Goal: Navigation & Orientation: Go to known website

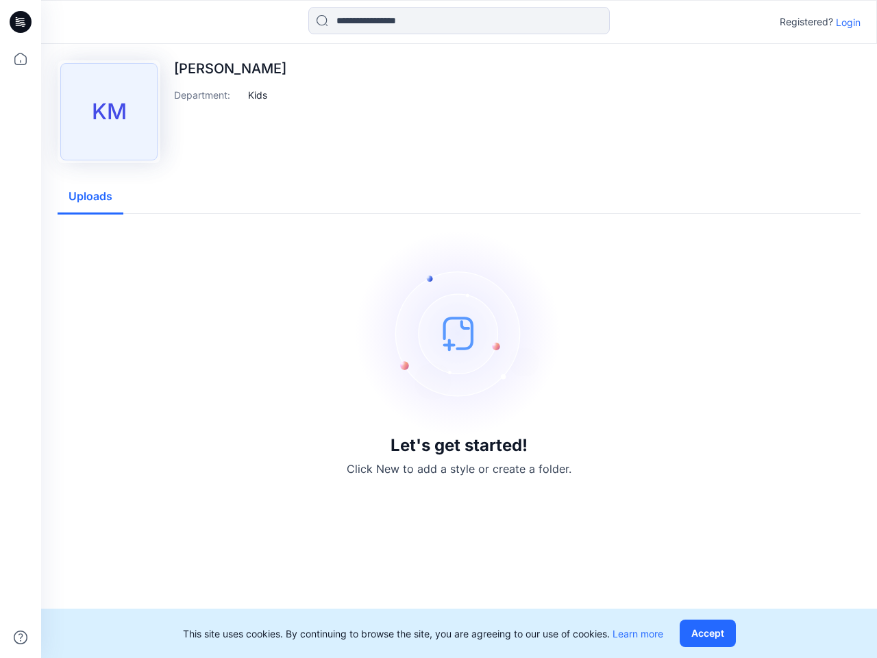
click at [438, 329] on img at bounding box center [459, 333] width 206 height 206
click at [21, 22] on icon at bounding box center [22, 22] width 5 height 1
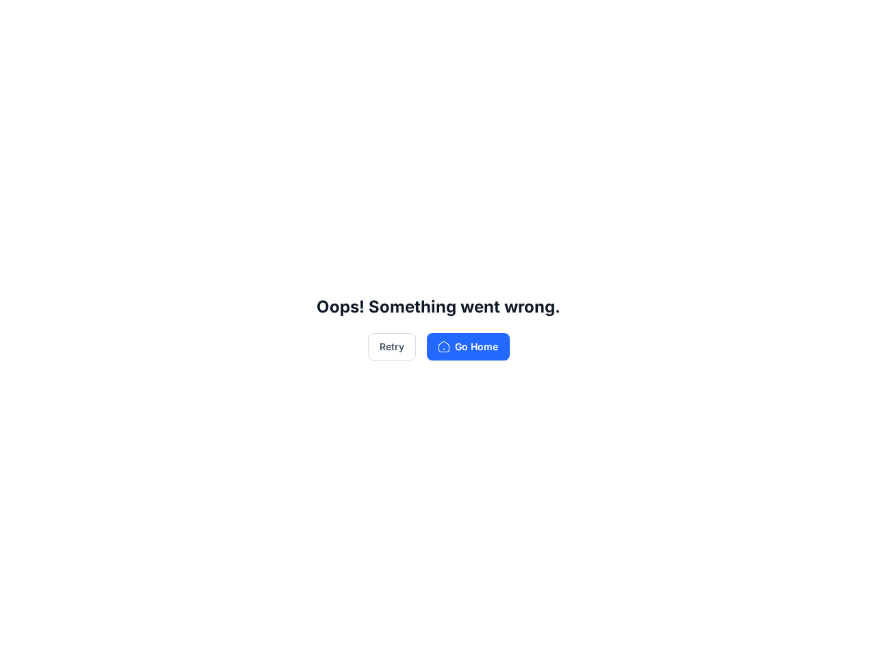
click at [21, 59] on div "Oops! Something went wrong. Retry Go Home" at bounding box center [438, 329] width 877 height 658
click at [21, 637] on div "Oops! Something went wrong. Retry Go Home" at bounding box center [438, 329] width 877 height 658
click at [459, 21] on div "Oops! Something went wrong. Retry Go Home" at bounding box center [438, 329] width 877 height 658
click at [848, 22] on div "Oops! Something went wrong. Retry Go Home" at bounding box center [438, 329] width 877 height 658
click at [258, 95] on div "Oops! Something went wrong. Retry Go Home" at bounding box center [438, 329] width 877 height 658
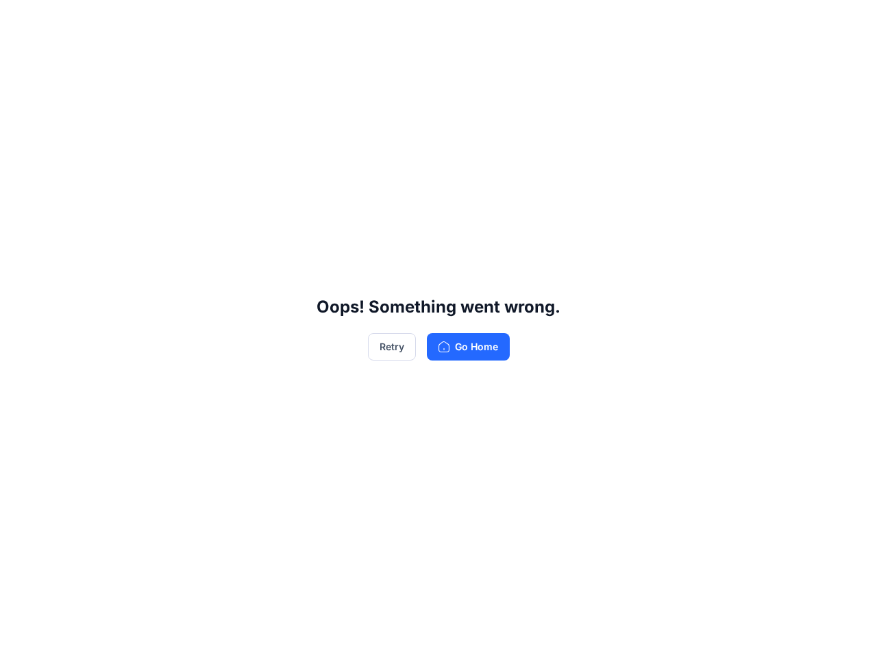
click at [90, 197] on div "Oops! Something went wrong. Retry Go Home" at bounding box center [438, 329] width 877 height 658
click at [710, 633] on div "Oops! Something went wrong. Retry Go Home" at bounding box center [438, 329] width 877 height 658
